Goal: Transaction & Acquisition: Purchase product/service

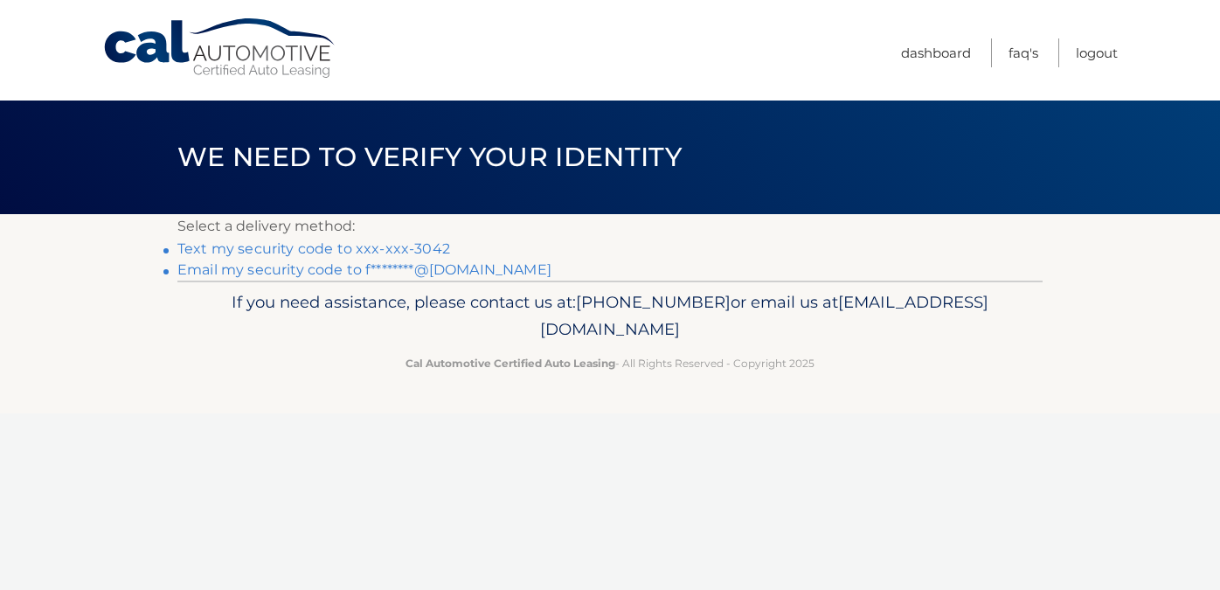
click at [254, 249] on link "Text my security code to xxx-xxx-3042" at bounding box center [313, 248] width 273 height 17
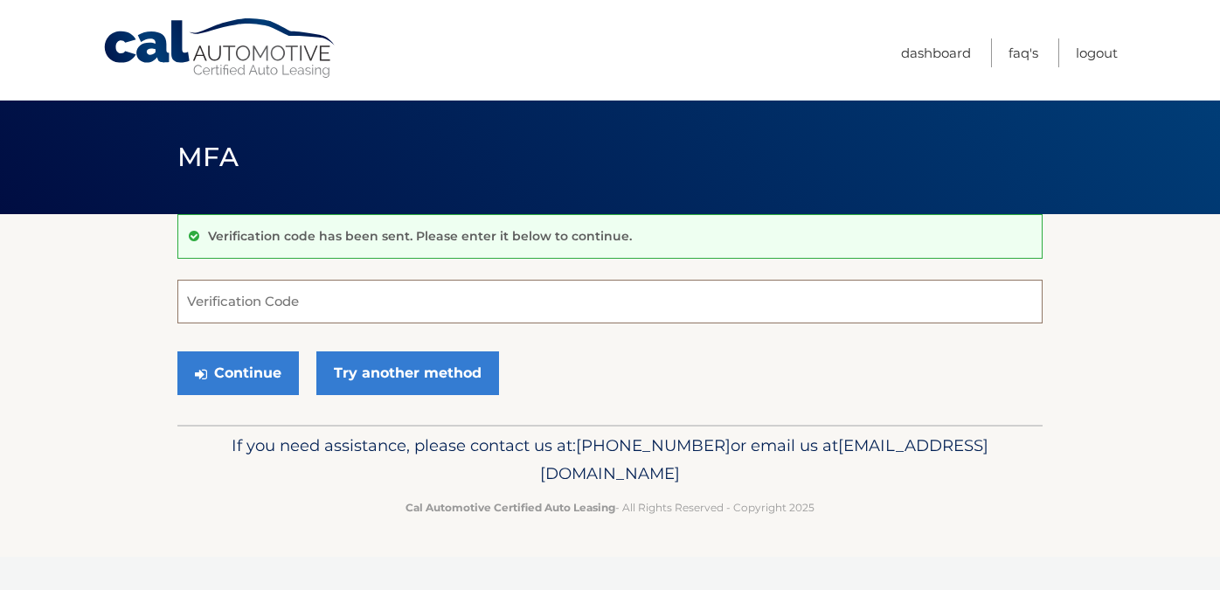
click at [244, 306] on input "Verification Code" at bounding box center [609, 302] width 865 height 44
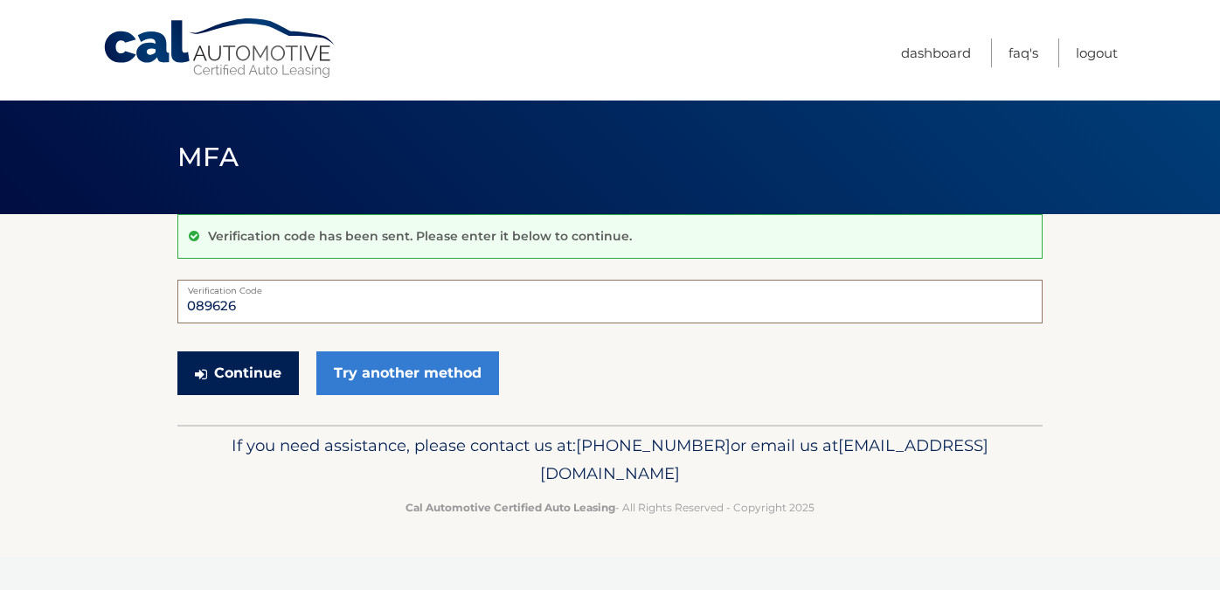
type input "089626"
click at [236, 380] on button "Continue" at bounding box center [238, 373] width 122 height 44
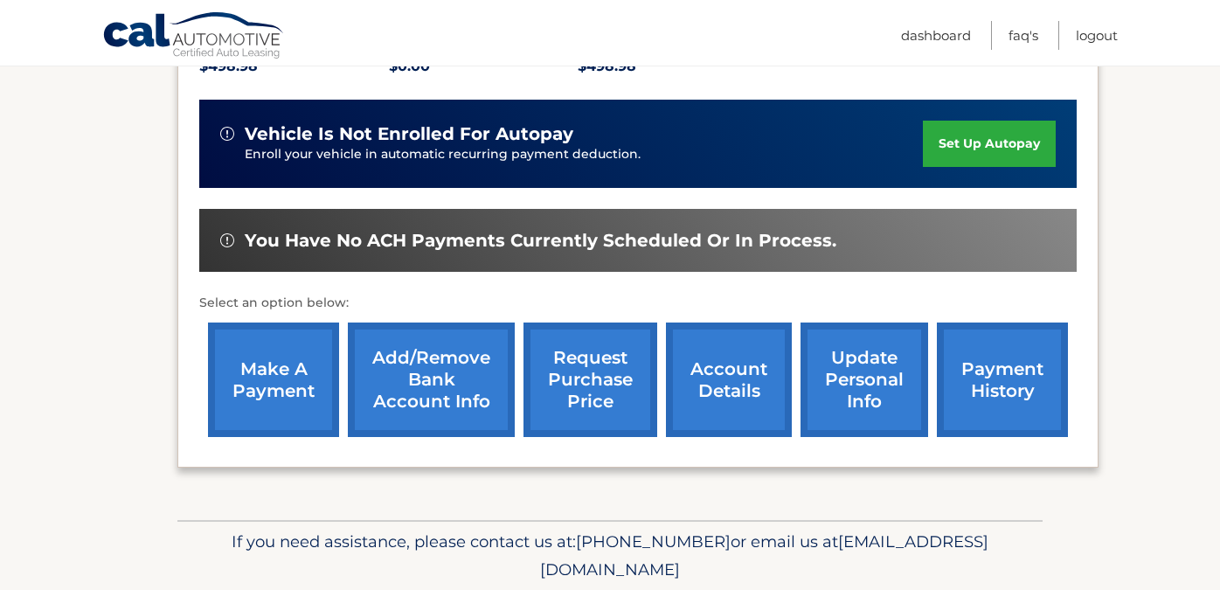
scroll to position [410, 0]
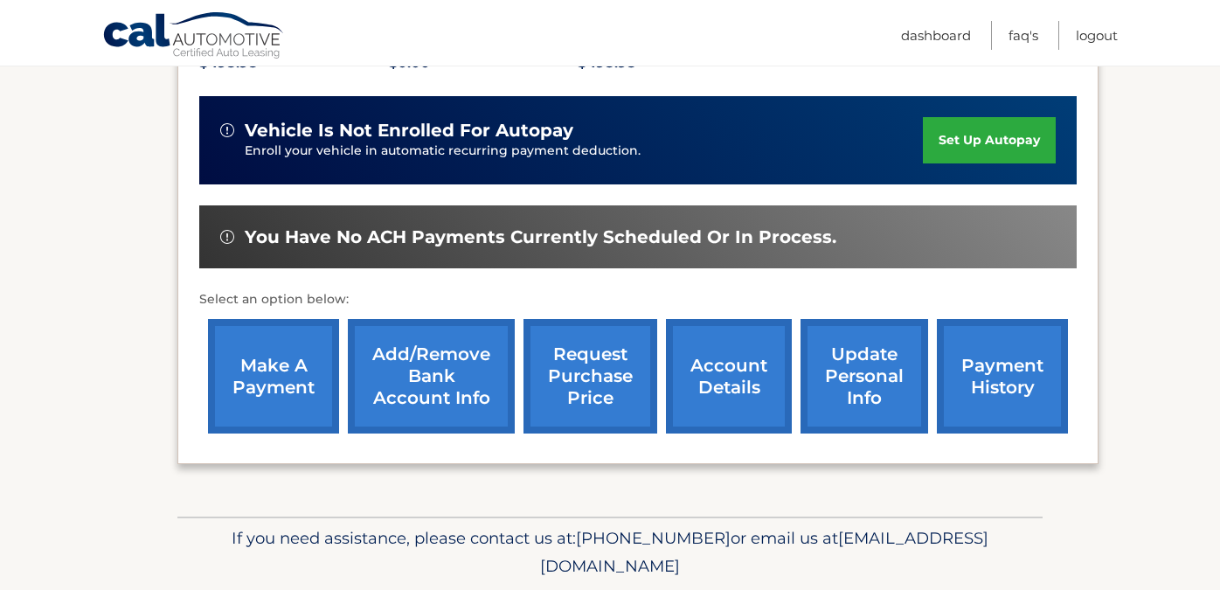
click at [274, 385] on link "make a payment" at bounding box center [273, 376] width 131 height 115
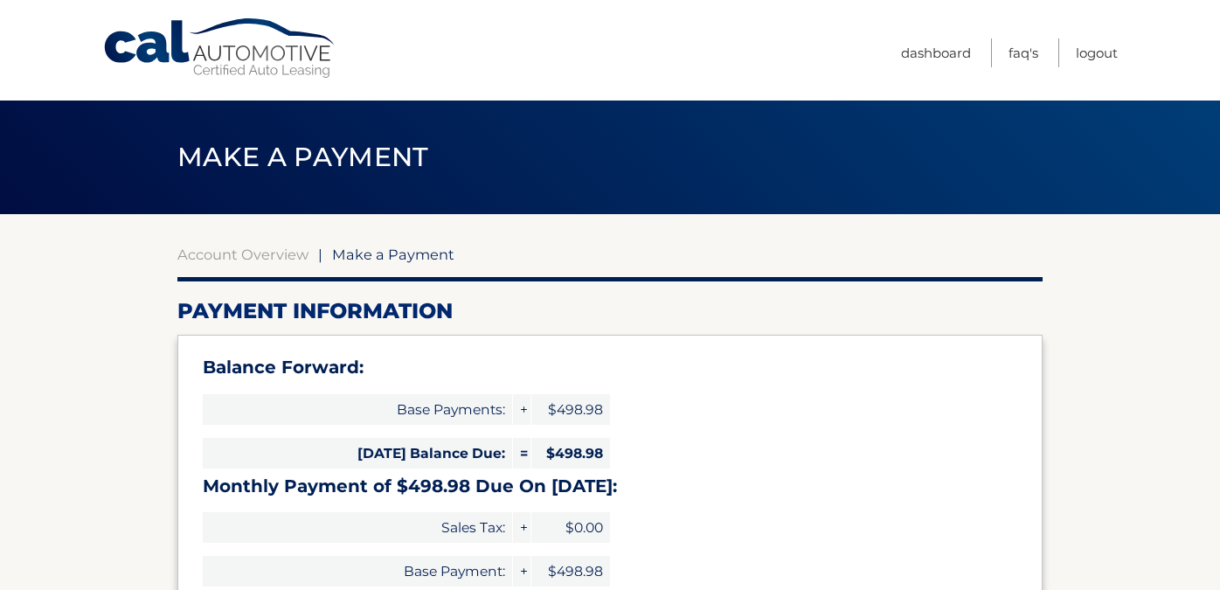
select select "NGRlZTBlYmMtMWNkMS00M2FkLTlmNDMtOGEzNzZlMDhiODhi"
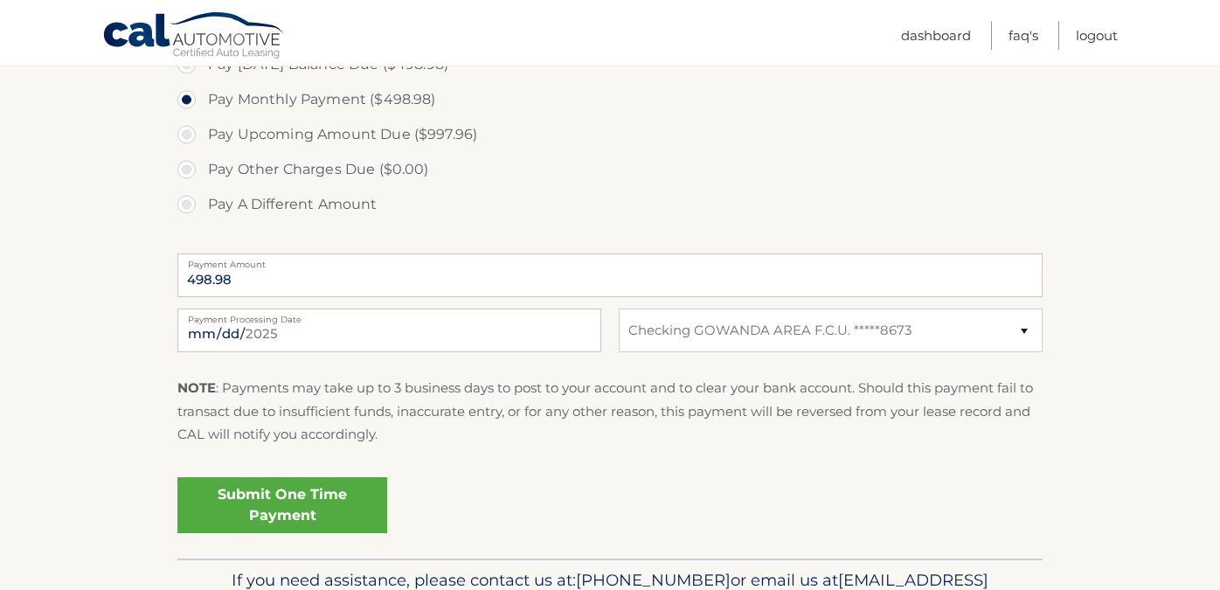
scroll to position [646, 0]
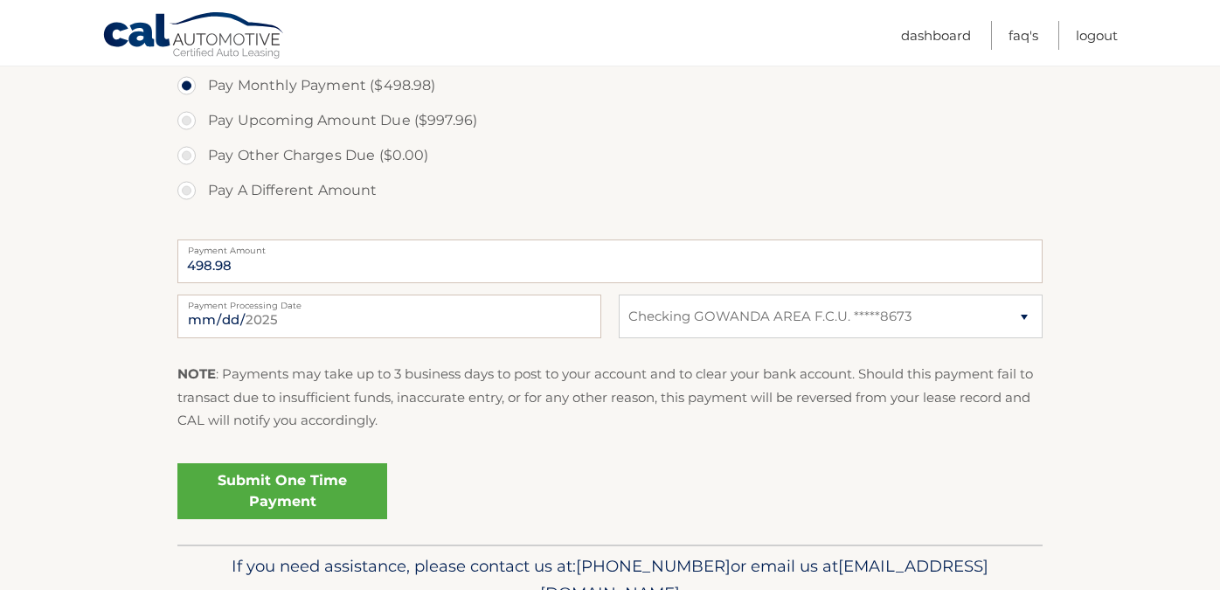
click at [292, 485] on link "Submit One Time Payment" at bounding box center [282, 491] width 210 height 56
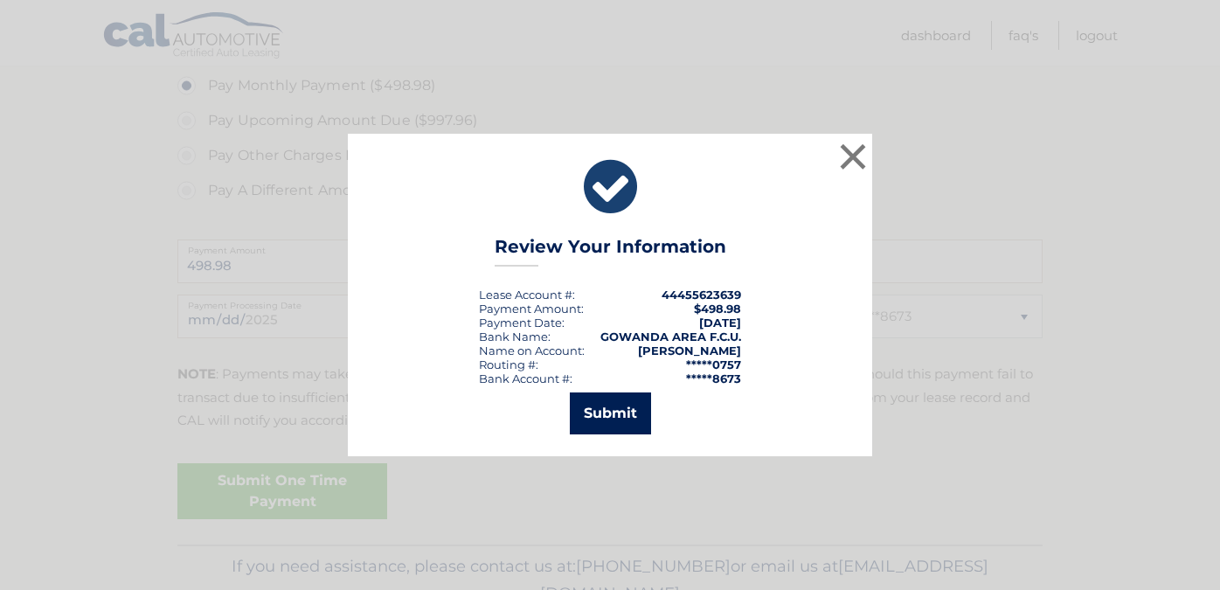
click at [601, 424] on button "Submit" at bounding box center [610, 413] width 81 height 42
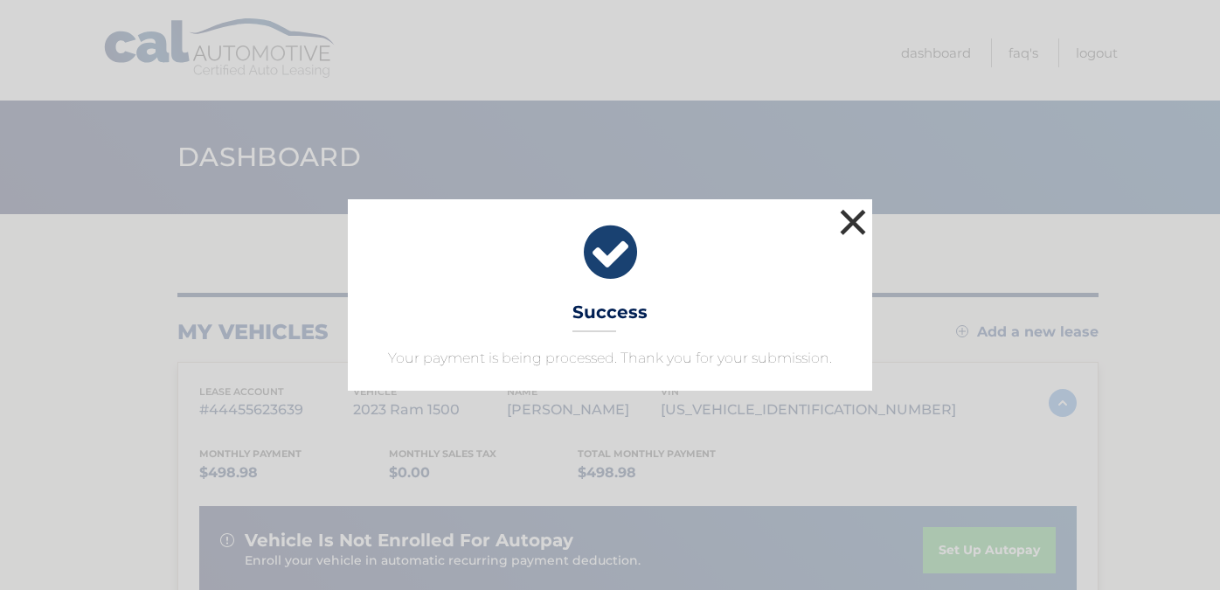
click at [849, 220] on button "×" at bounding box center [853, 222] width 35 height 35
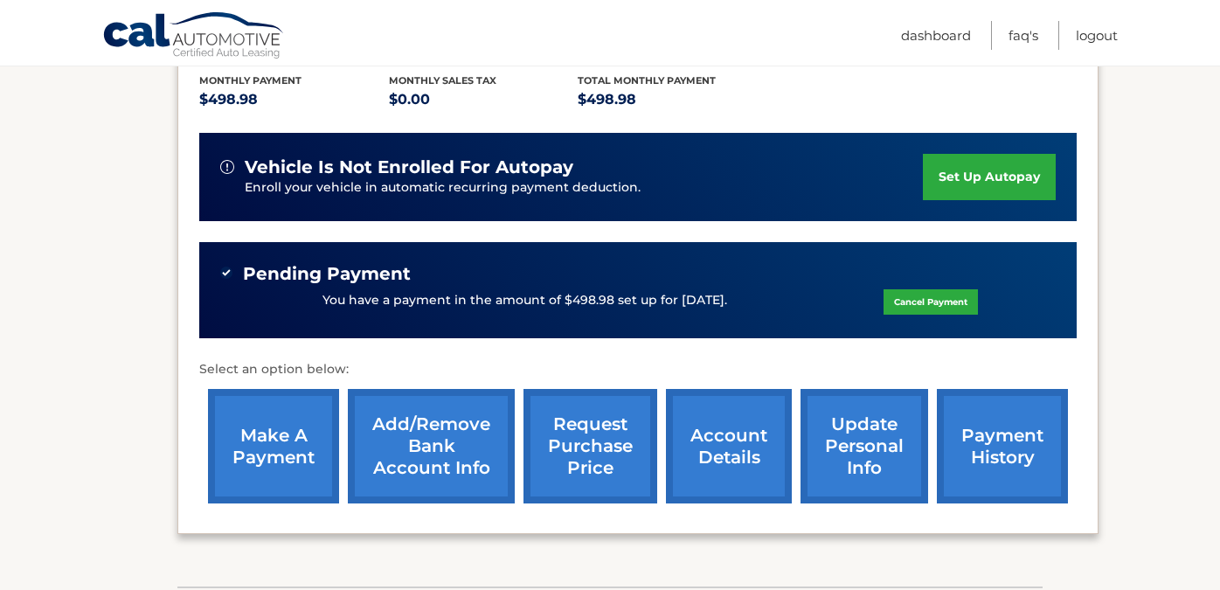
scroll to position [387, 0]
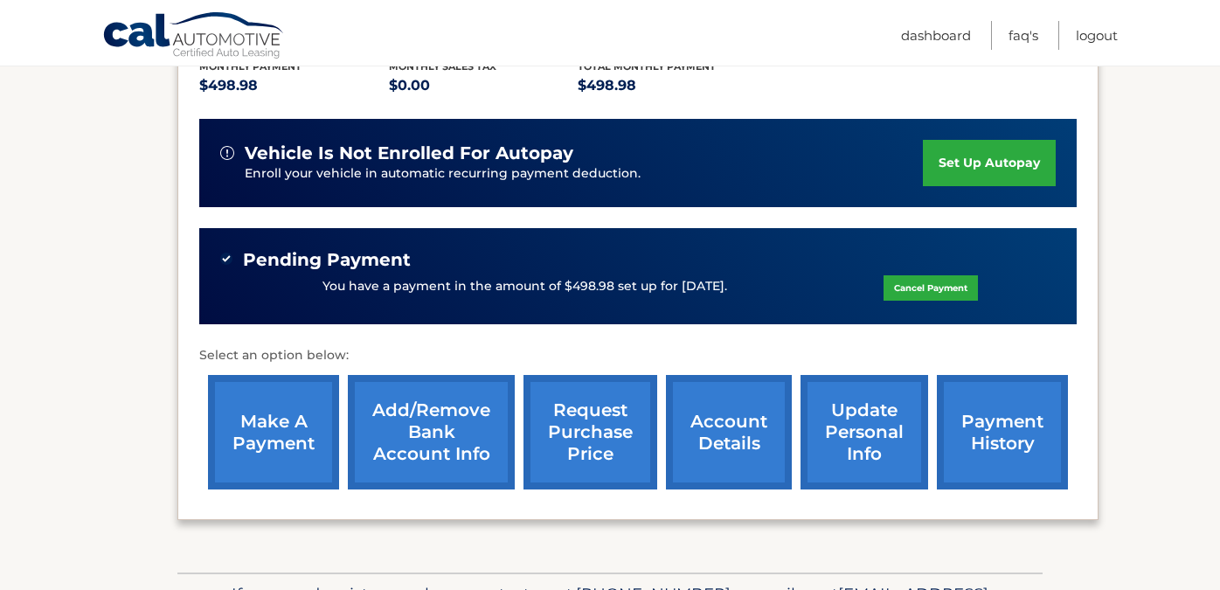
click at [605, 424] on link "request purchase price" at bounding box center [591, 432] width 134 height 115
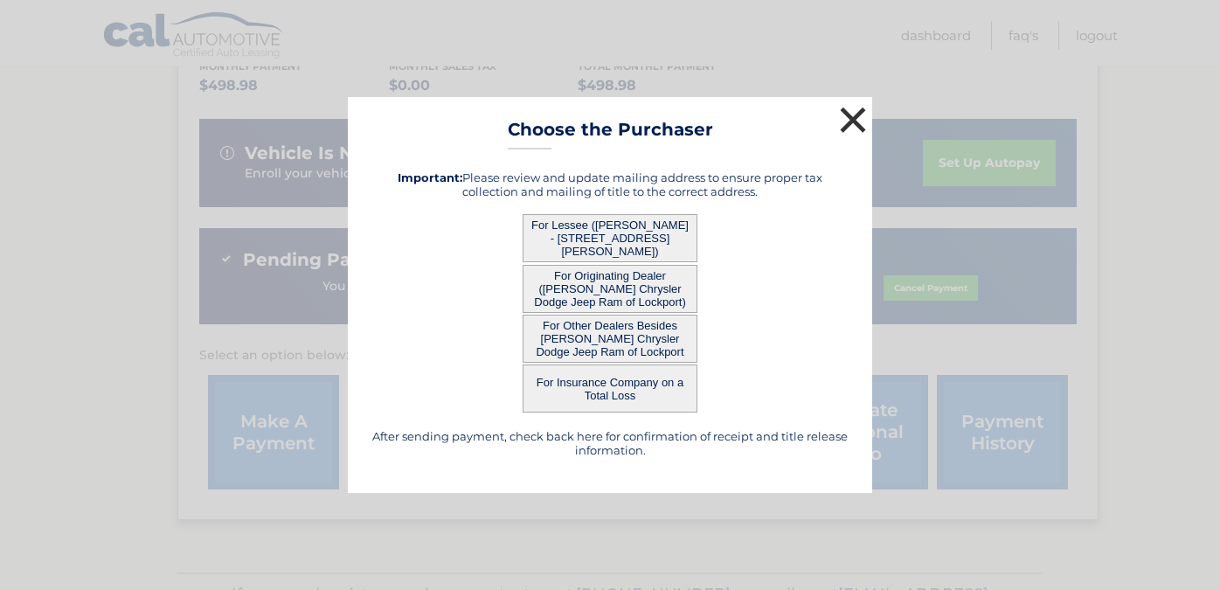
click at [851, 120] on button "×" at bounding box center [853, 119] width 35 height 35
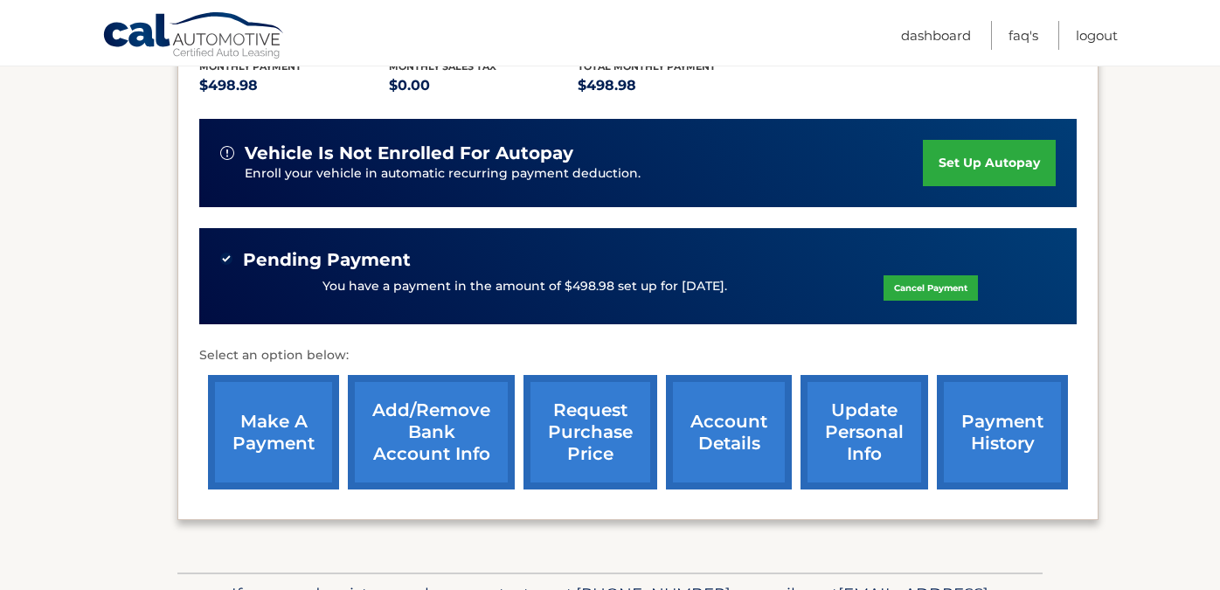
click at [193, 43] on link "Cal Automotive" at bounding box center [194, 36] width 184 height 51
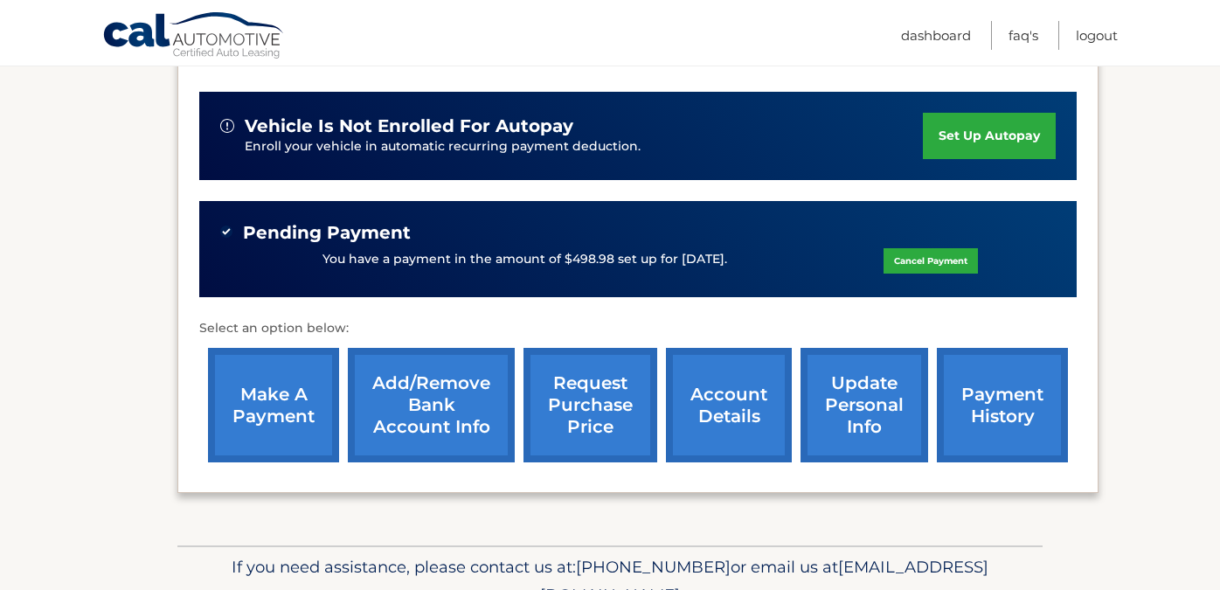
scroll to position [407, 0]
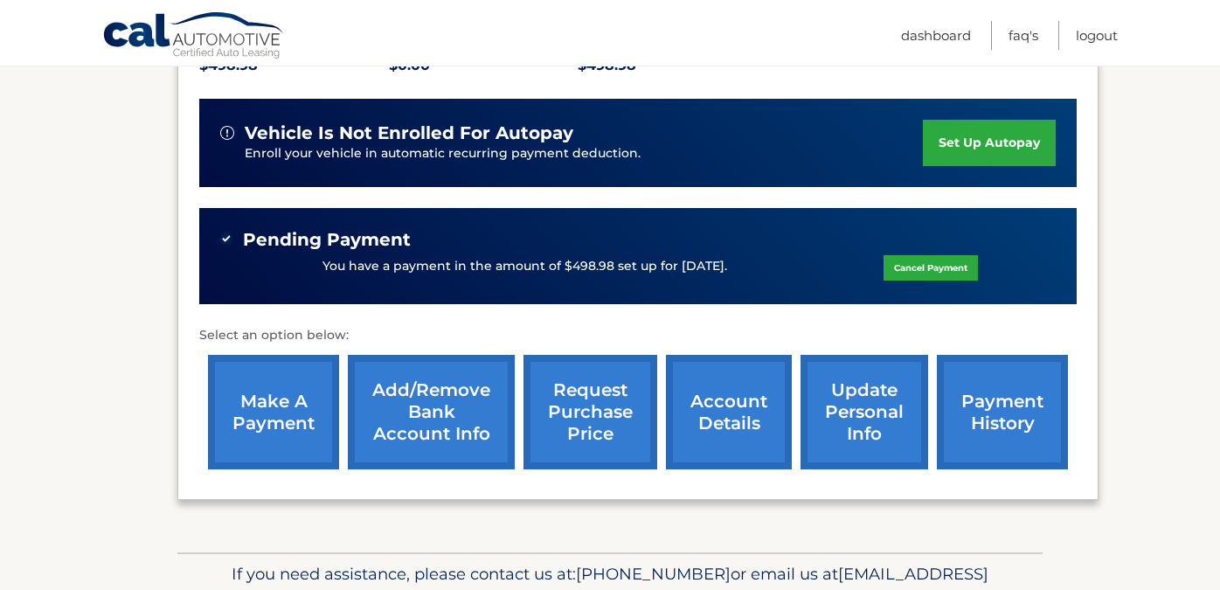
click at [984, 400] on link "payment history" at bounding box center [1002, 412] width 131 height 115
